Goal: Transaction & Acquisition: Download file/media

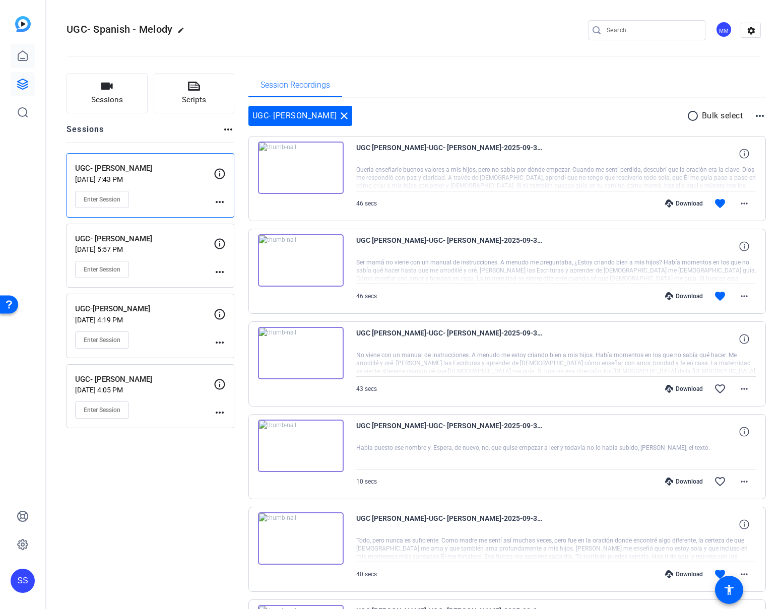
scroll to position [102, 0]
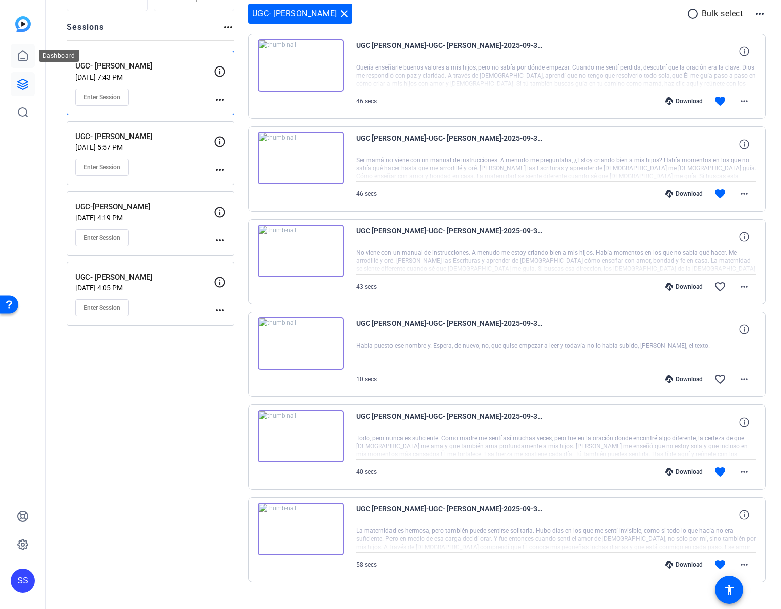
click at [28, 60] on icon at bounding box center [23, 56] width 12 height 12
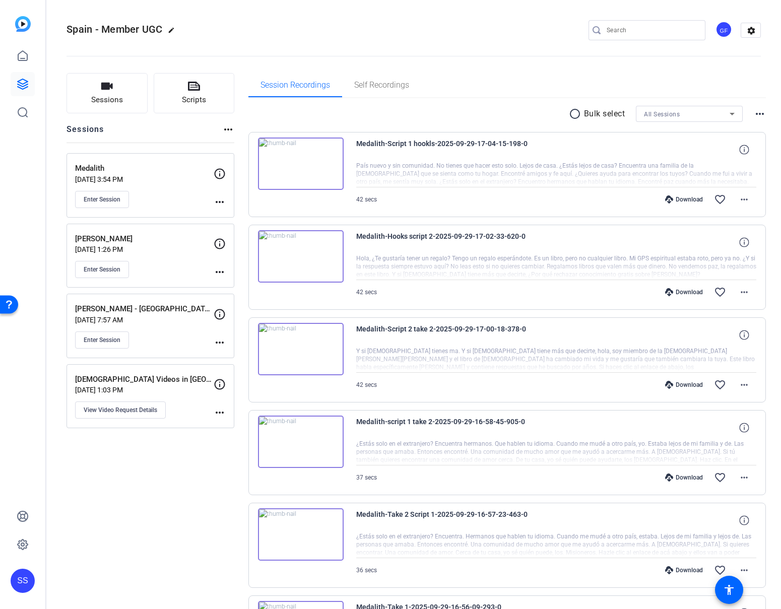
click at [154, 194] on div "Enter Session" at bounding box center [144, 199] width 139 height 17
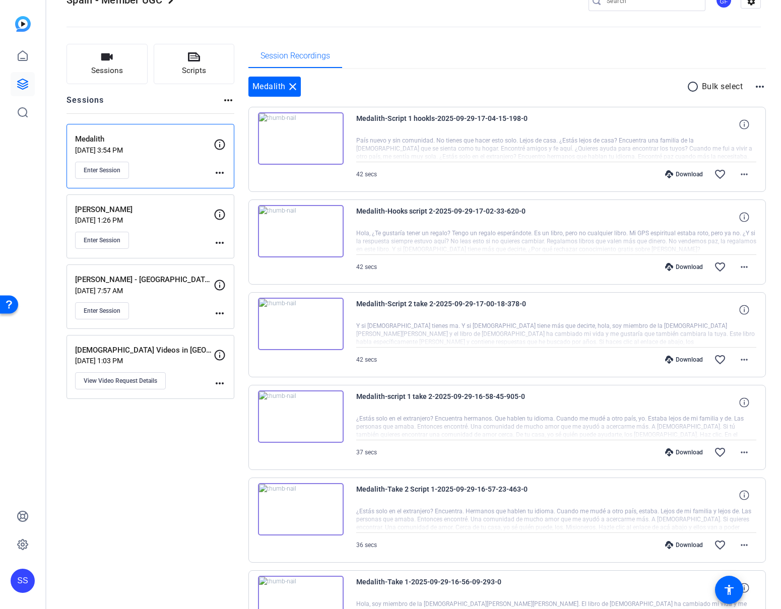
scroll to position [120, 0]
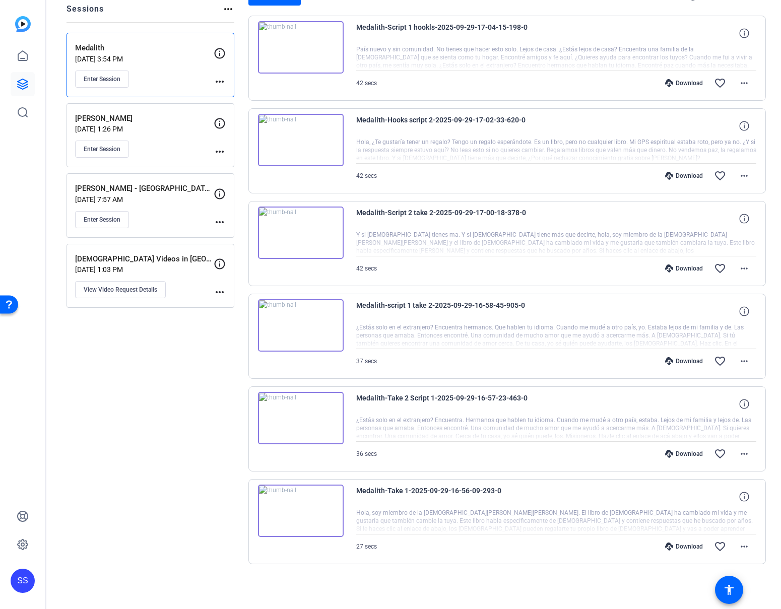
click at [674, 544] on div "Download" at bounding box center [684, 547] width 48 height 8
click at [679, 452] on div "Download" at bounding box center [684, 454] width 48 height 8
click at [677, 358] on div "Download" at bounding box center [684, 361] width 48 height 8
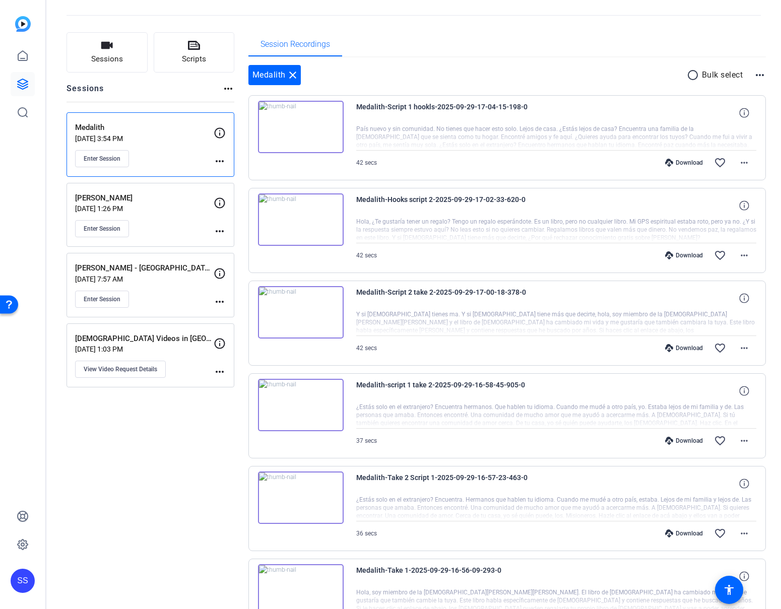
scroll to position [0, 0]
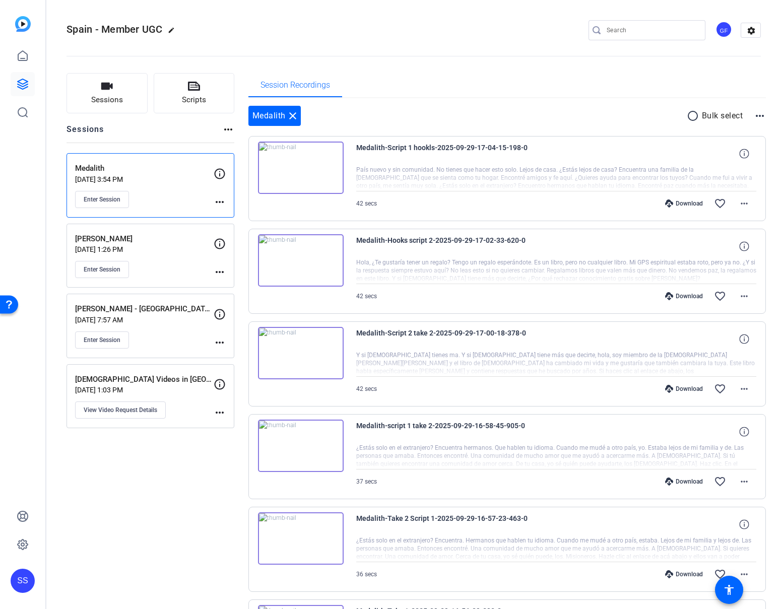
click at [670, 387] on div "Download" at bounding box center [684, 389] width 48 height 8
click at [668, 296] on div "Download" at bounding box center [684, 296] width 48 height 8
click at [683, 203] on div "Download" at bounding box center [684, 204] width 48 height 8
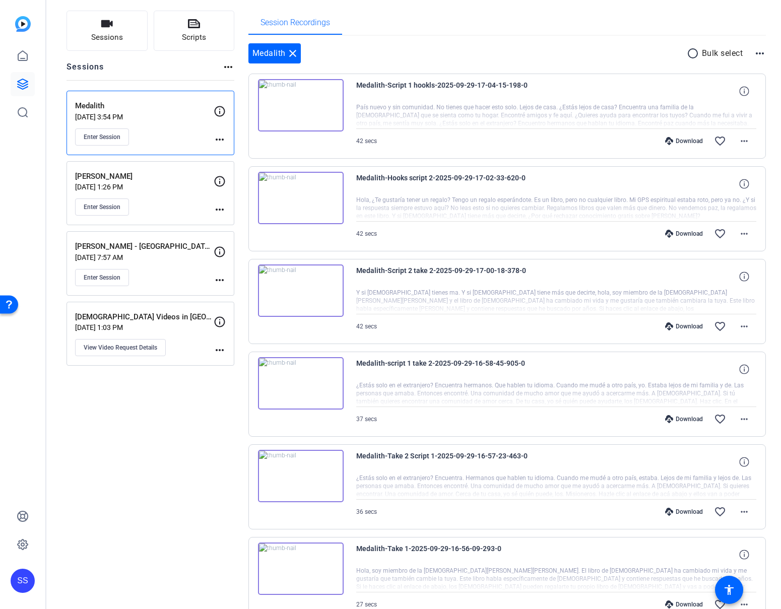
scroll to position [120, 0]
